Goal: Task Accomplishment & Management: Use online tool/utility

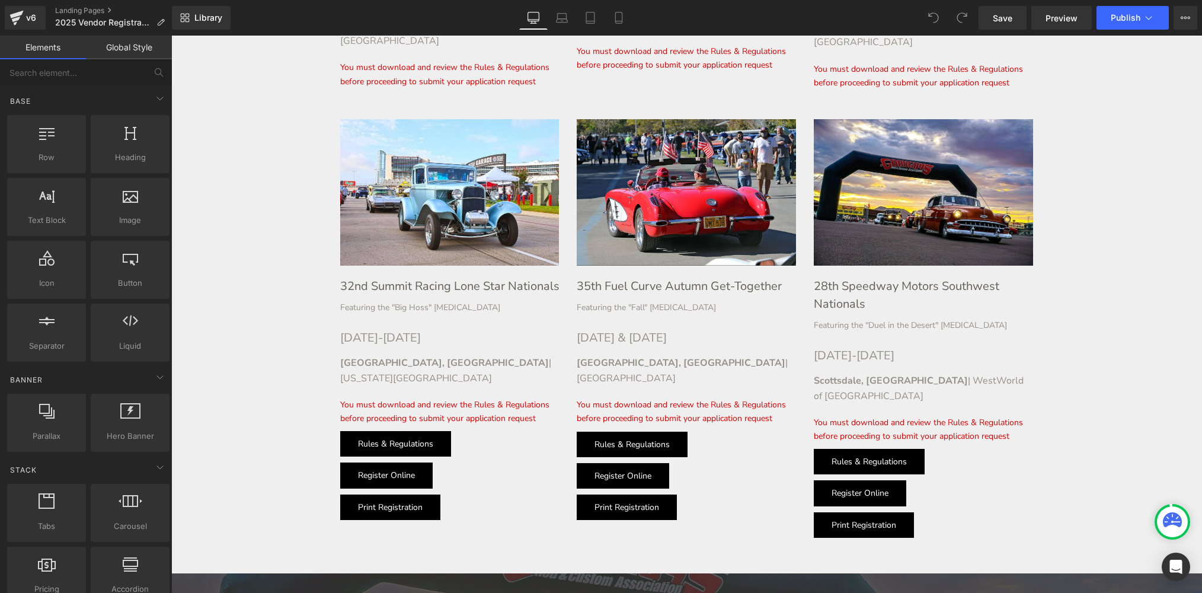
scroll to position [1863, 0]
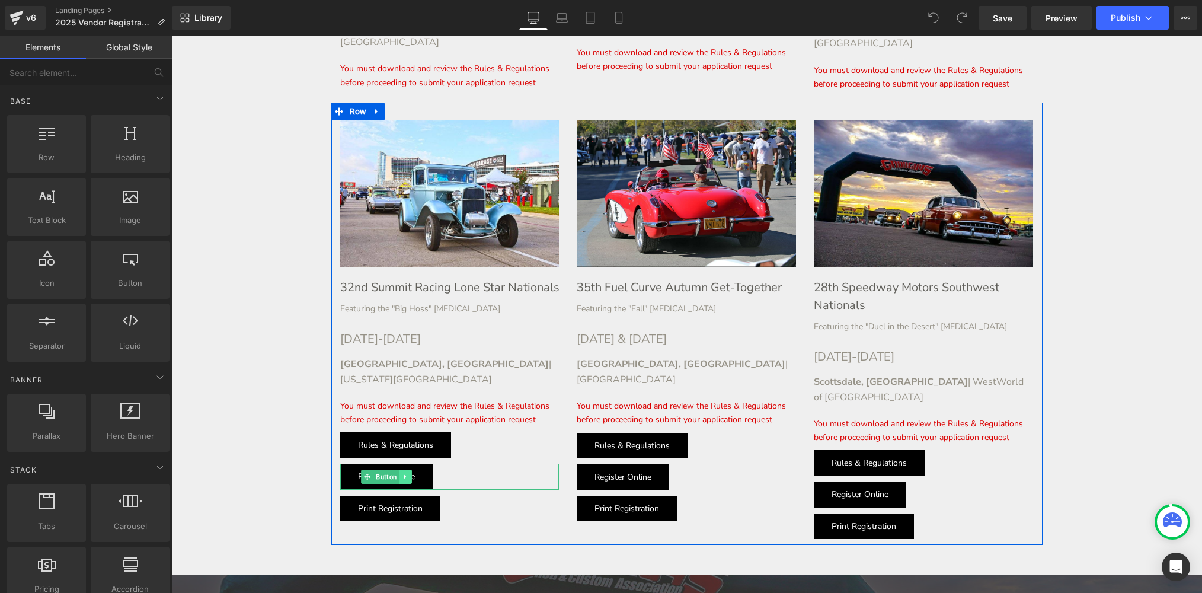
click at [405, 475] on icon at bounding box center [405, 477] width 2 height 4
click at [411, 473] on icon at bounding box center [411, 476] width 7 height 7
click at [410, 479] on icon at bounding box center [409, 482] width 7 height 7
click at [414, 479] on icon at bounding box center [415, 482] width 7 height 7
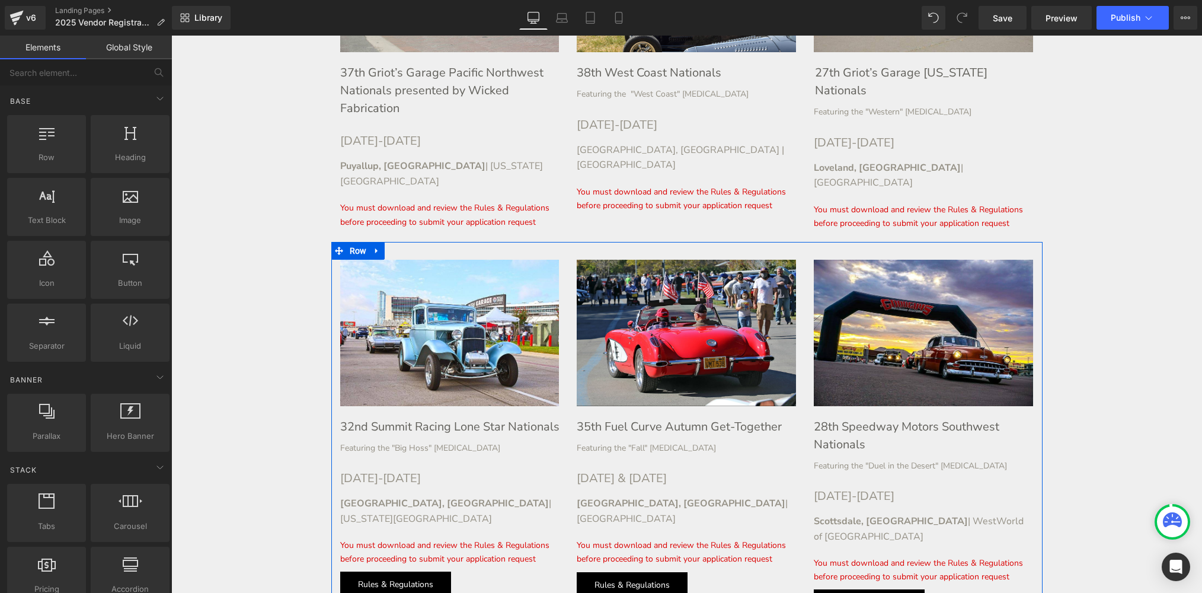
scroll to position [1730, 0]
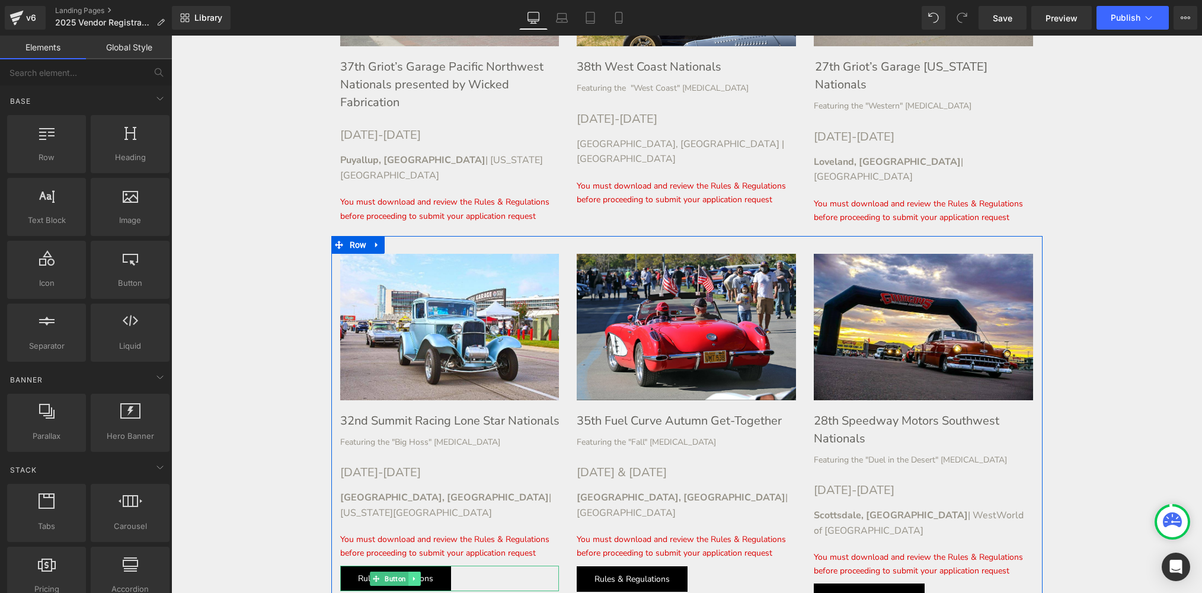
click at [415, 576] on icon at bounding box center [414, 578] width 2 height 4
click at [420, 575] on icon at bounding box center [420, 578] width 7 height 7
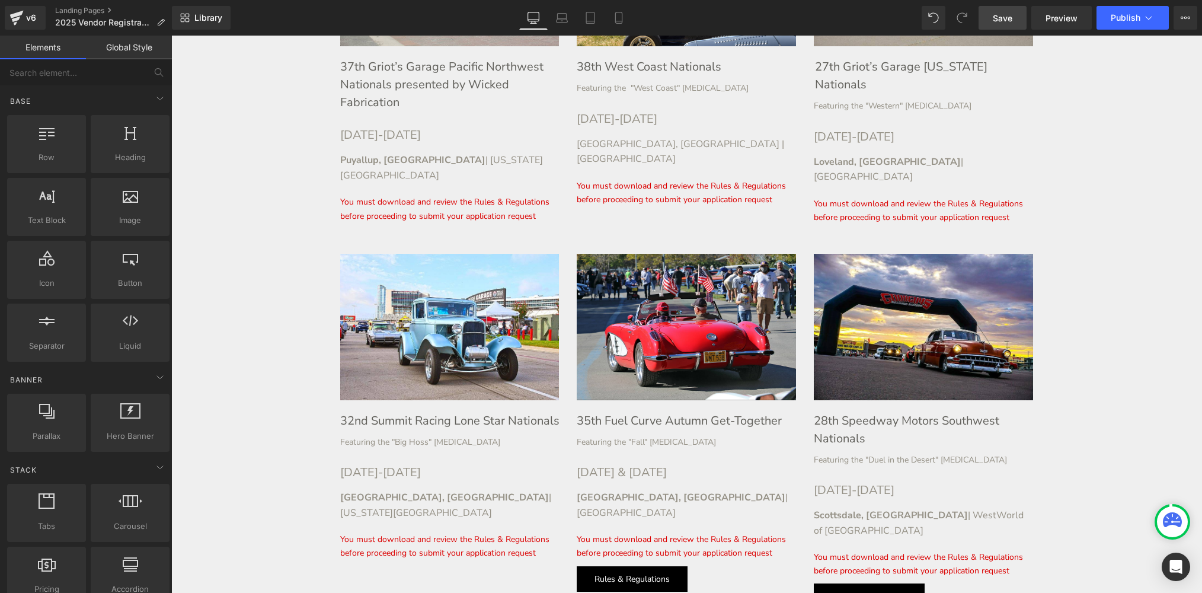
click at [1003, 15] on span "Save" at bounding box center [1003, 18] width 20 height 12
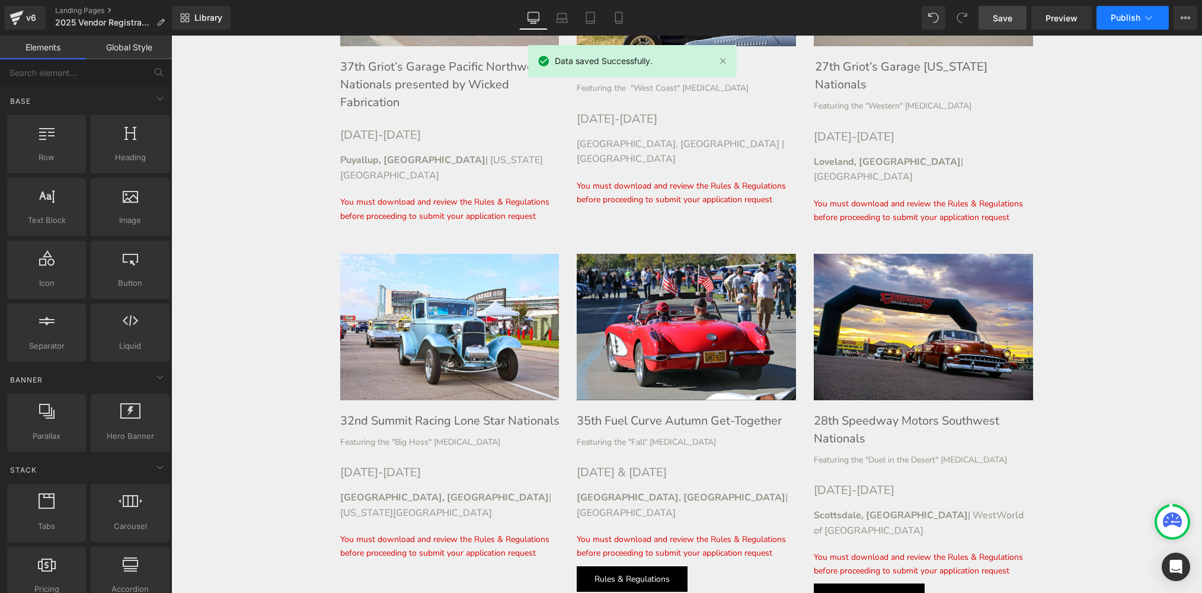
click at [1116, 20] on span "Publish" at bounding box center [1126, 17] width 30 height 9
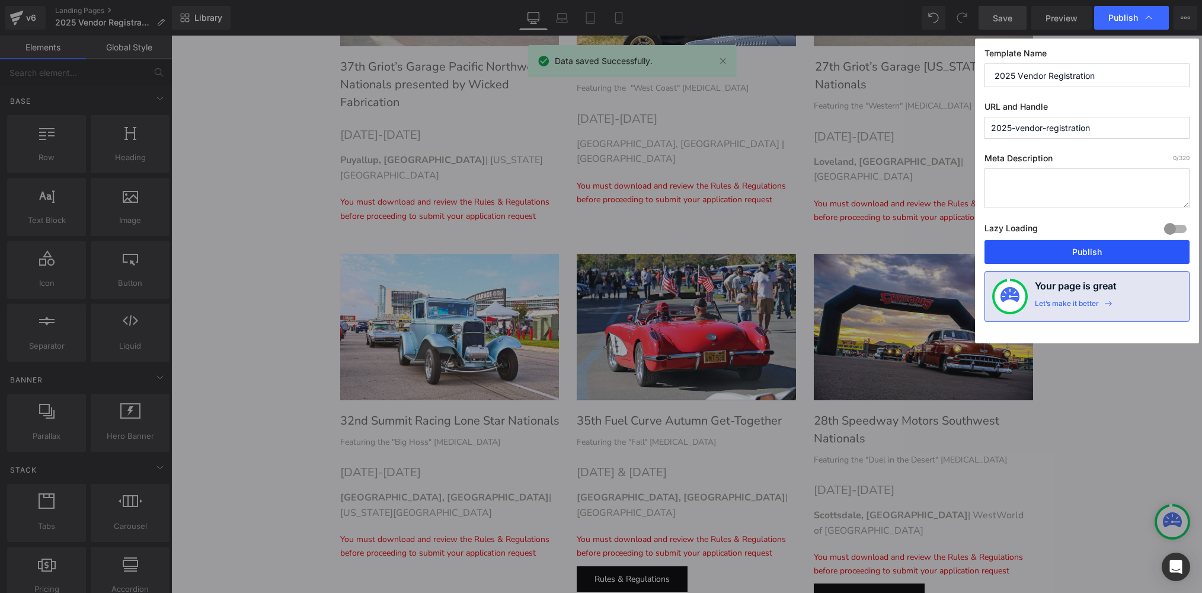
click at [1062, 251] on button "Publish" at bounding box center [1087, 252] width 205 height 24
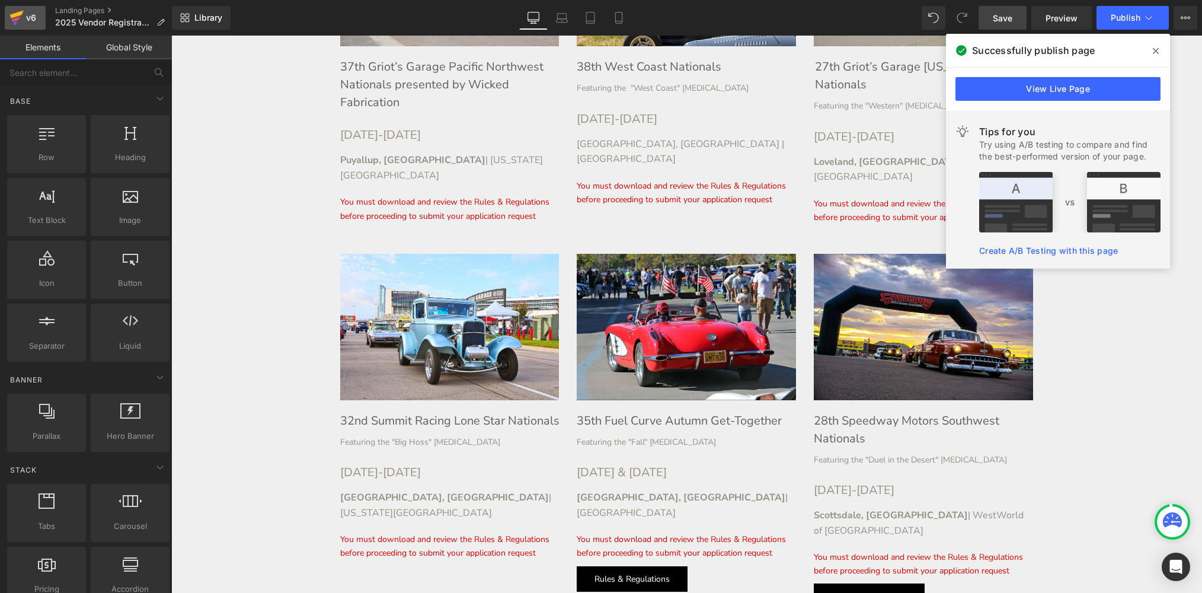
click at [27, 17] on div "v6" at bounding box center [31, 17] width 15 height 15
